Goal: Task Accomplishment & Management: Use online tool/utility

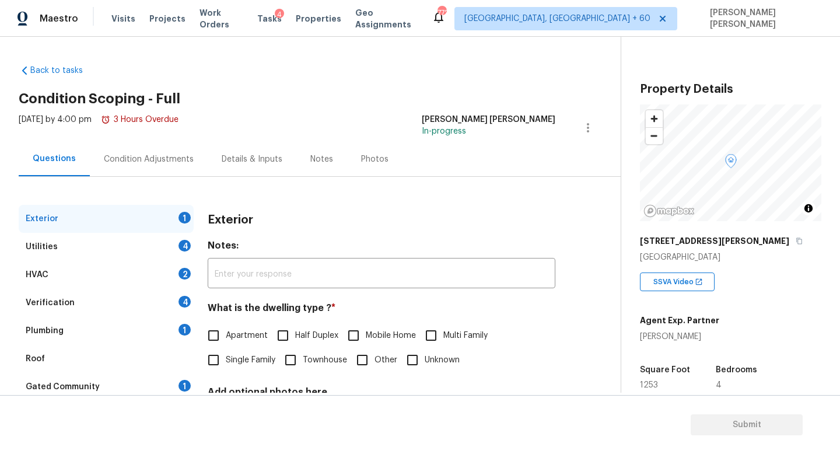
click at [670, 339] on div "[PERSON_NAME]" at bounding box center [679, 337] width 79 height 12
copy div "[PERSON_NAME]"
click at [268, 19] on span "Tasks" at bounding box center [269, 19] width 25 height 8
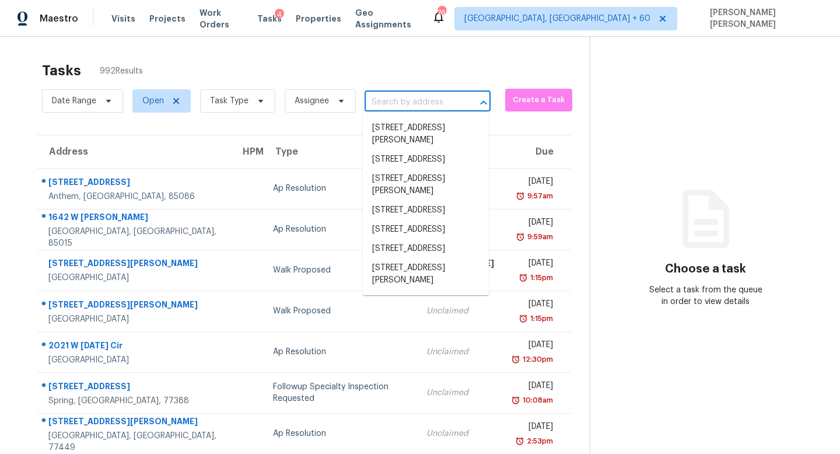
click at [383, 106] on input "text" at bounding box center [411, 102] width 93 height 18
paste input "4101 Shoma Dr, Royal Palm Beach, FL, 33414"
type input "4101 Shoma Dr, Royal Palm Beach, FL, 33414"
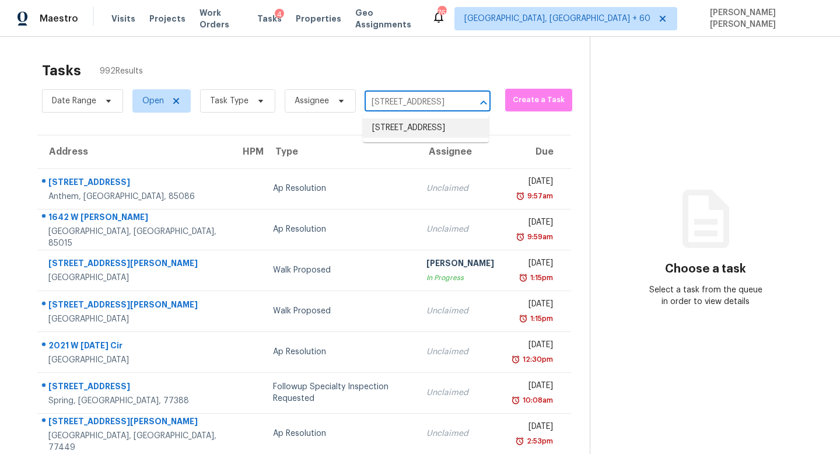
click at [407, 138] on li "4101 Shoma Dr, Royal Palm Beach, FL 33414" at bounding box center [426, 127] width 126 height 19
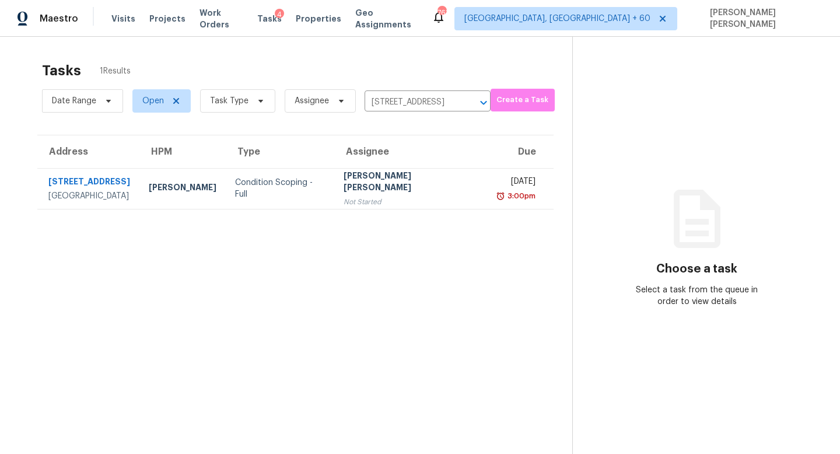
click at [411, 196] on div "Not Started" at bounding box center [411, 202] width 134 height 12
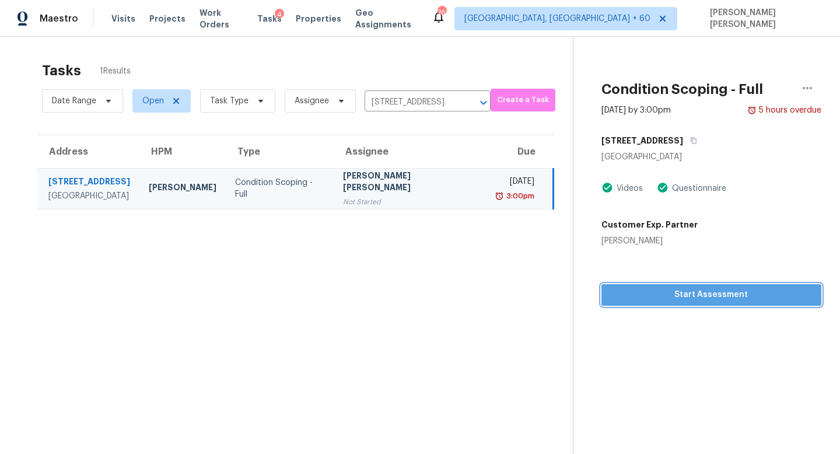
click at [737, 302] on button "Start Assessment" at bounding box center [712, 295] width 220 height 22
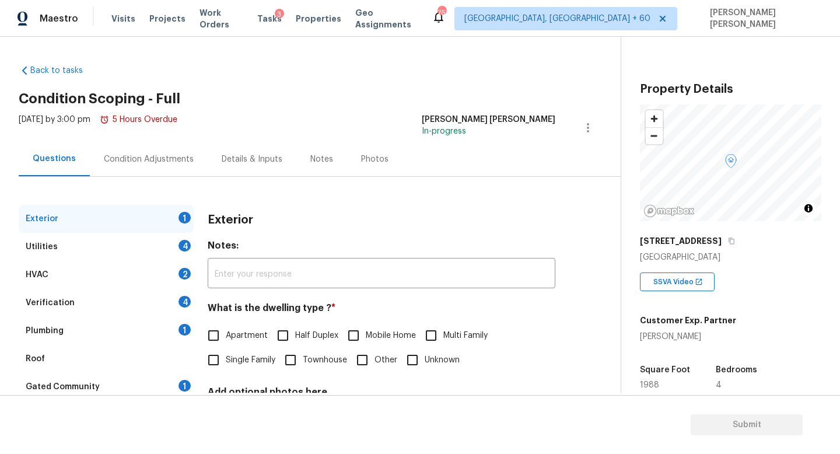
click at [223, 337] on input "Apartment" at bounding box center [213, 335] width 25 height 25
checkbox input "true"
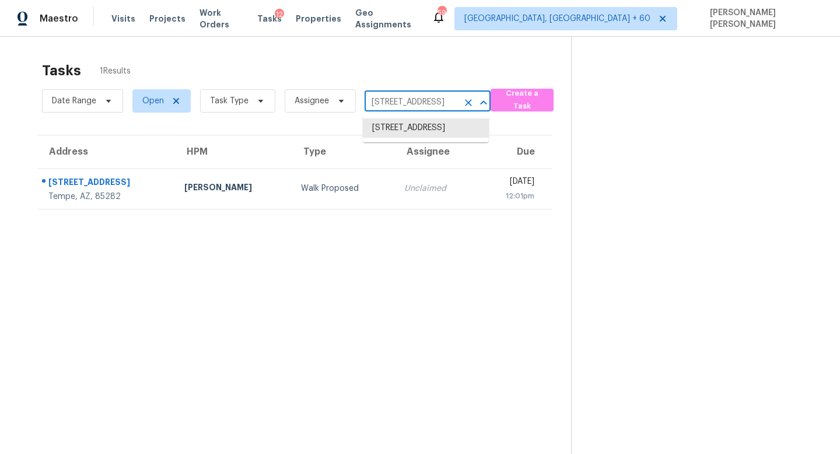
click at [401, 97] on input "108 W Alameda Dr, Tempe, AZ 85282" at bounding box center [411, 102] width 93 height 18
paste input "423 Vincent St, Cedar Hill, TX 75104"
type input "[STREET_ADDRESS][PERSON_NAME]"
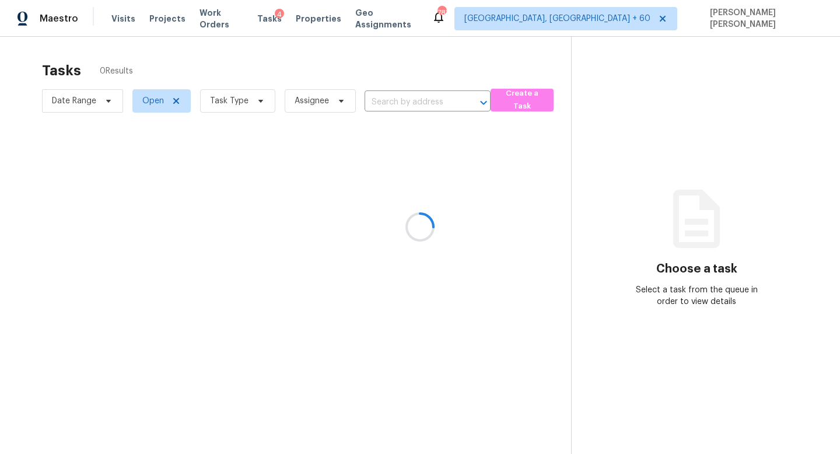
click at [399, 97] on div at bounding box center [420, 227] width 840 height 454
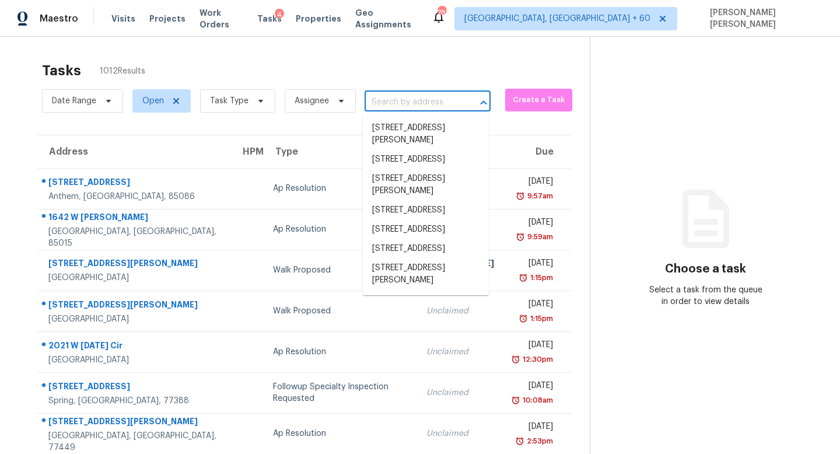
click at [417, 110] on input "text" at bounding box center [411, 102] width 93 height 18
paste input "[STREET_ADDRESS][PERSON_NAME]"
type input "[STREET_ADDRESS][PERSON_NAME]"
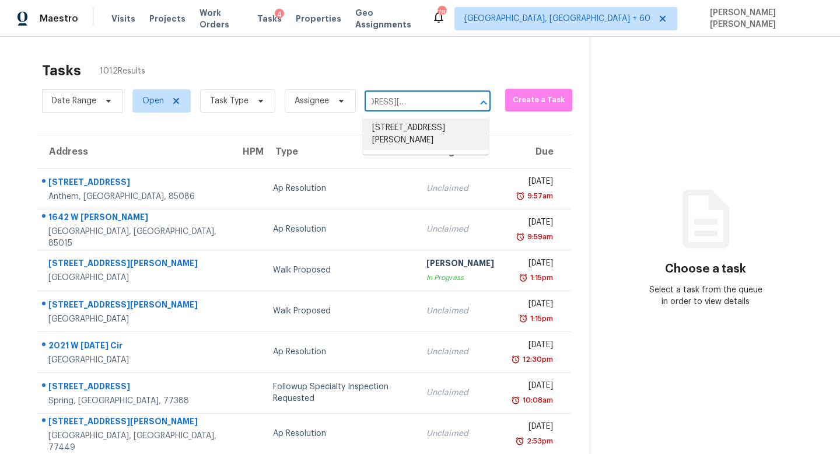
click at [421, 141] on li "[STREET_ADDRESS][PERSON_NAME]" at bounding box center [426, 134] width 126 height 32
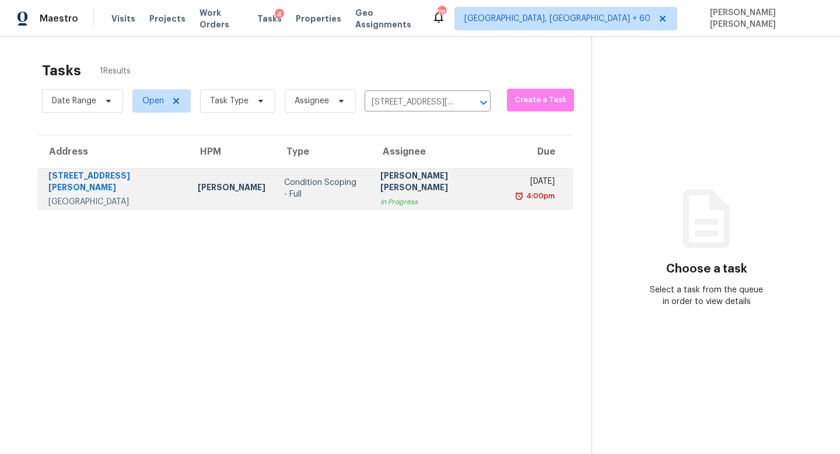
click at [420, 205] on td "[PERSON_NAME] [PERSON_NAME] In Progress" at bounding box center [439, 188] width 137 height 41
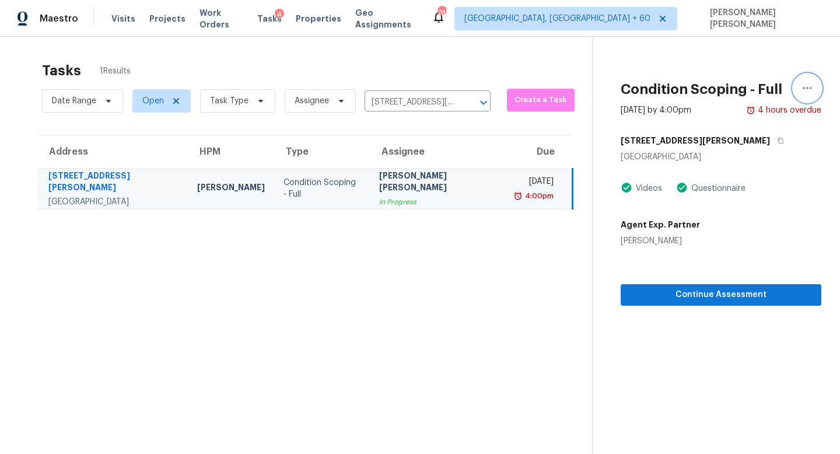
click at [802, 76] on button "button" at bounding box center [808, 88] width 28 height 28
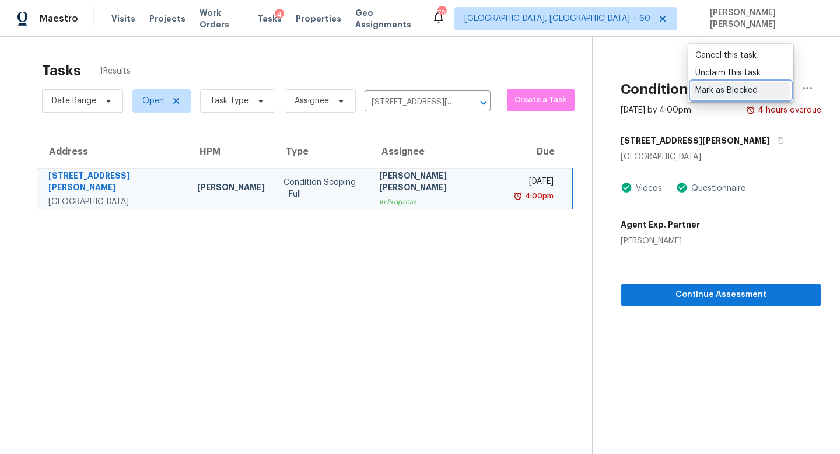
click at [745, 90] on div "Mark as Blocked" at bounding box center [740, 91] width 91 height 12
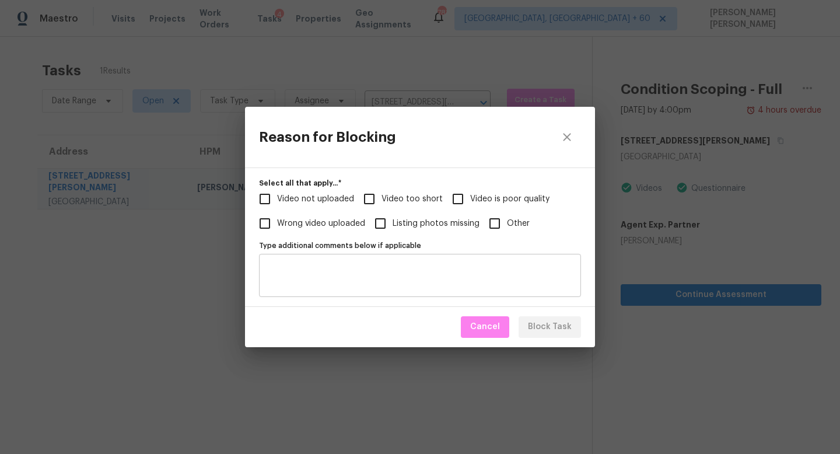
click at [452, 296] on div "Type additional comments below if applicable" at bounding box center [420, 275] width 322 height 43
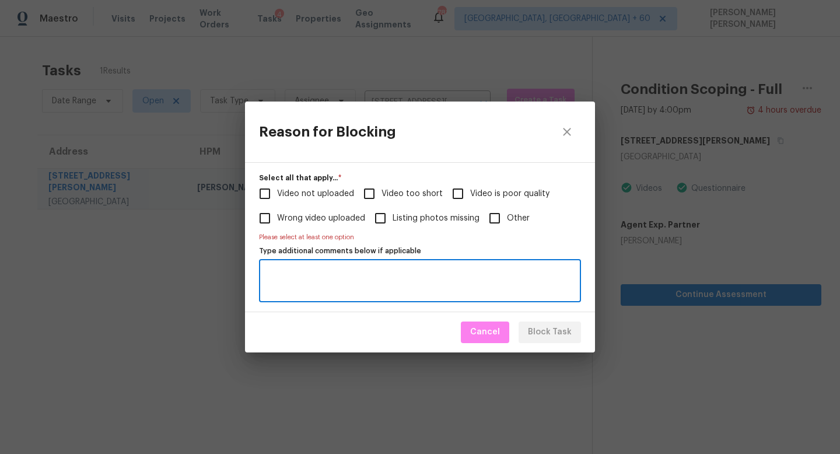
paste textarea "Multiple interior videos are available, and it is unclear which one corresponds…"
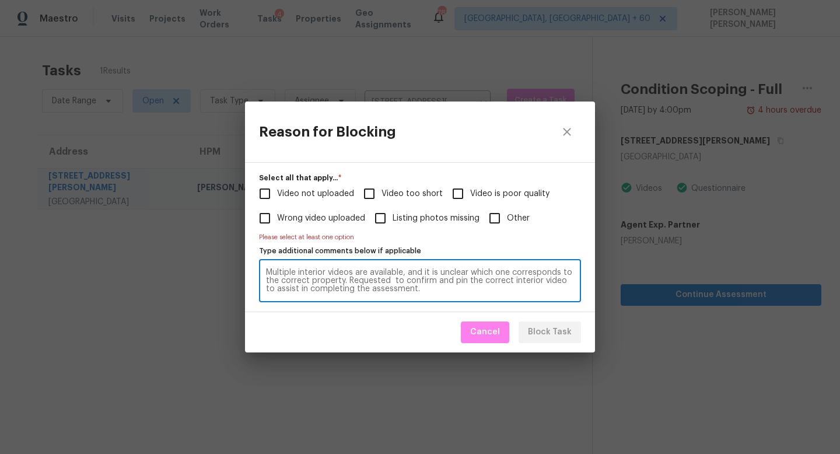
type textarea "Multiple interior videos are available, and it is unclear which one corresponds…"
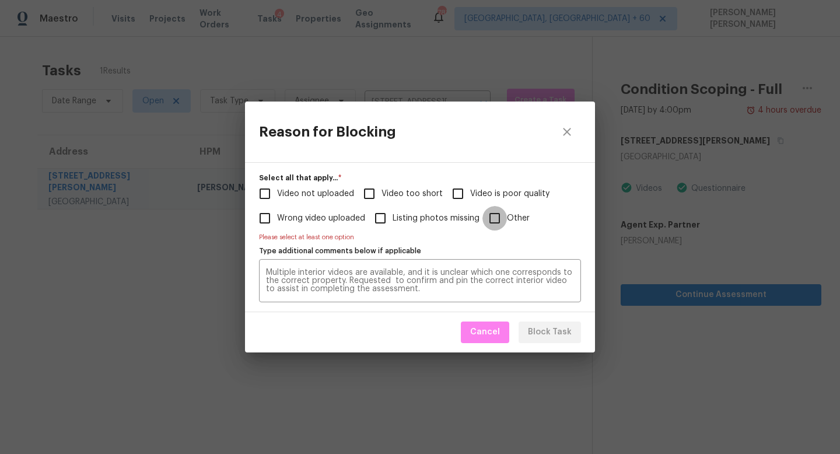
click at [497, 219] on input "Other" at bounding box center [495, 218] width 25 height 25
checkbox input "true"
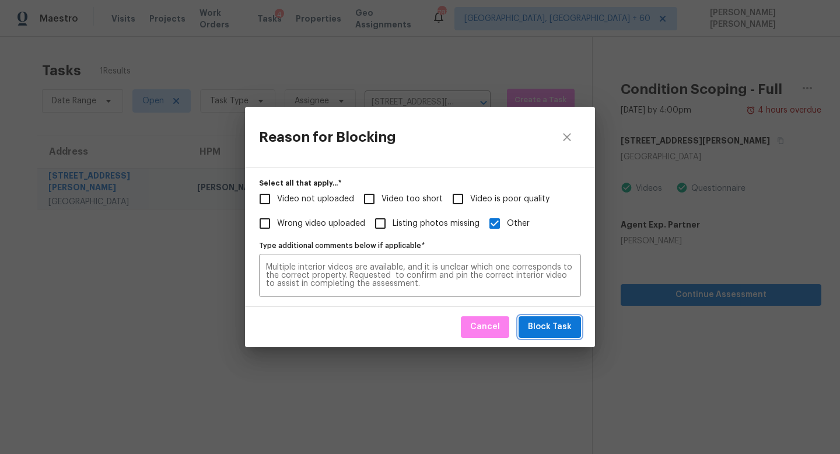
click at [543, 328] on span "Block Task" at bounding box center [550, 327] width 44 height 15
